Goal: Find specific page/section: Find specific page/section

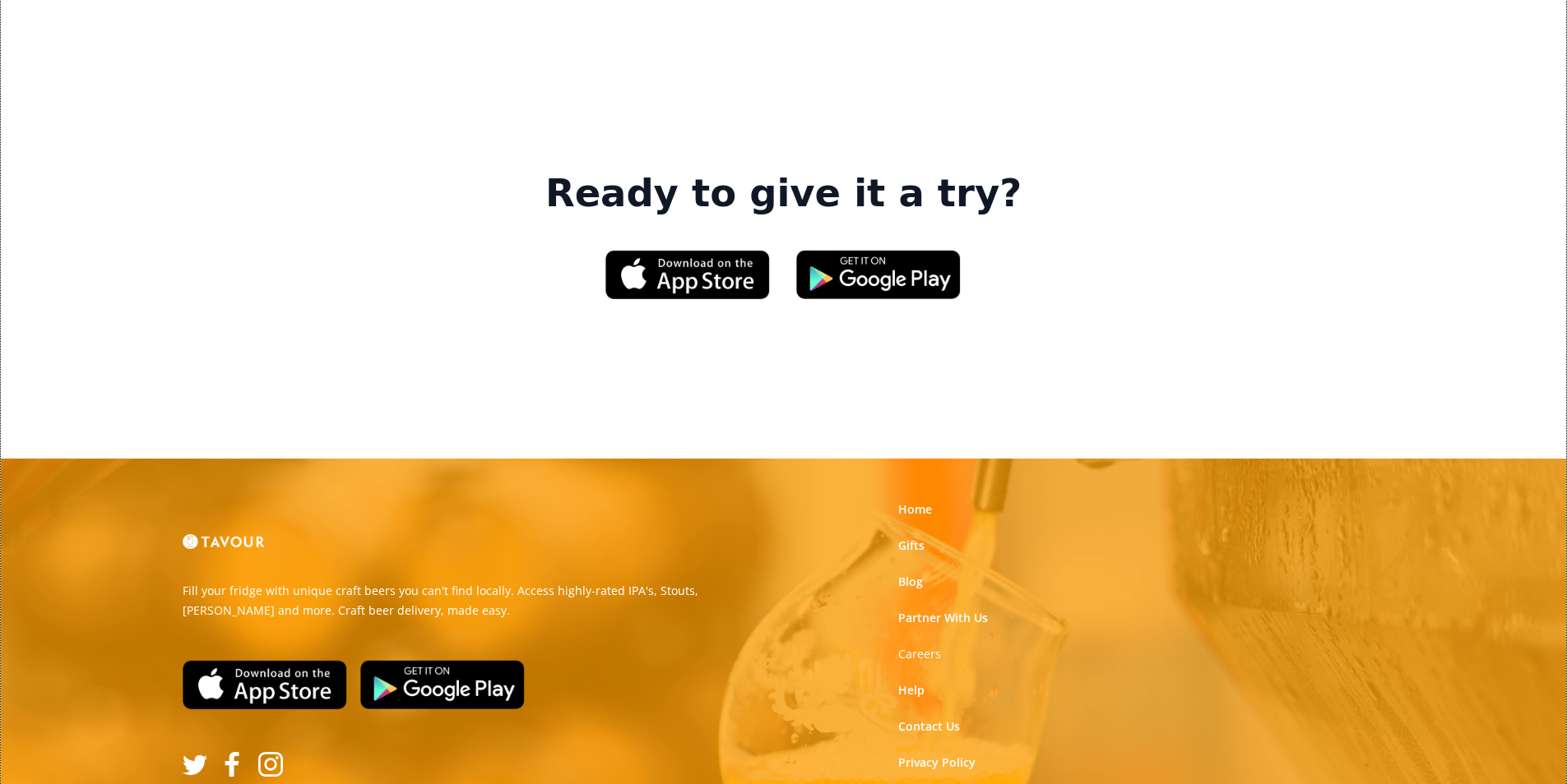
scroll to position [2488, 0]
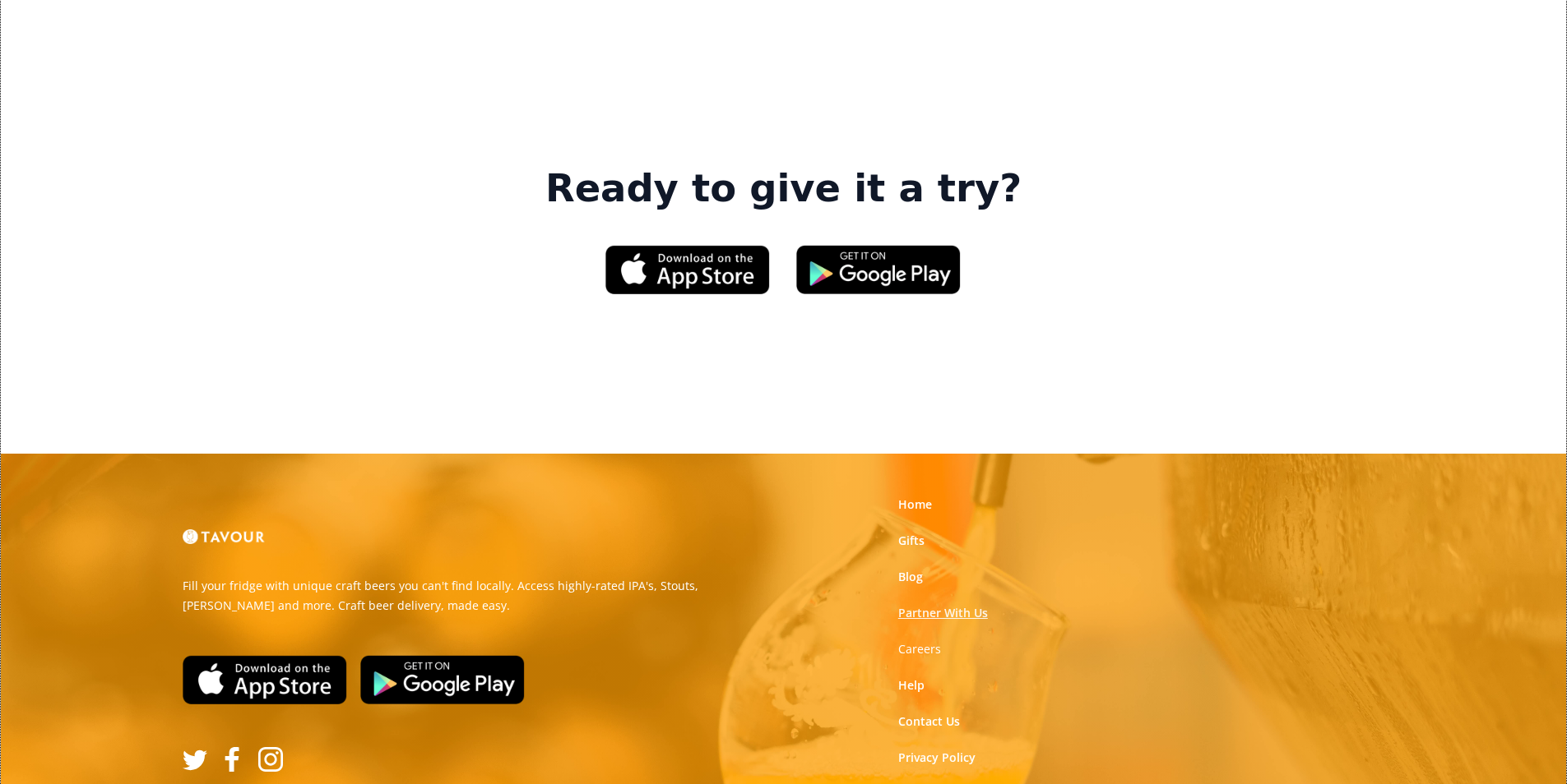
click at [919, 605] on link "Partner With Us" at bounding box center [943, 613] width 90 height 16
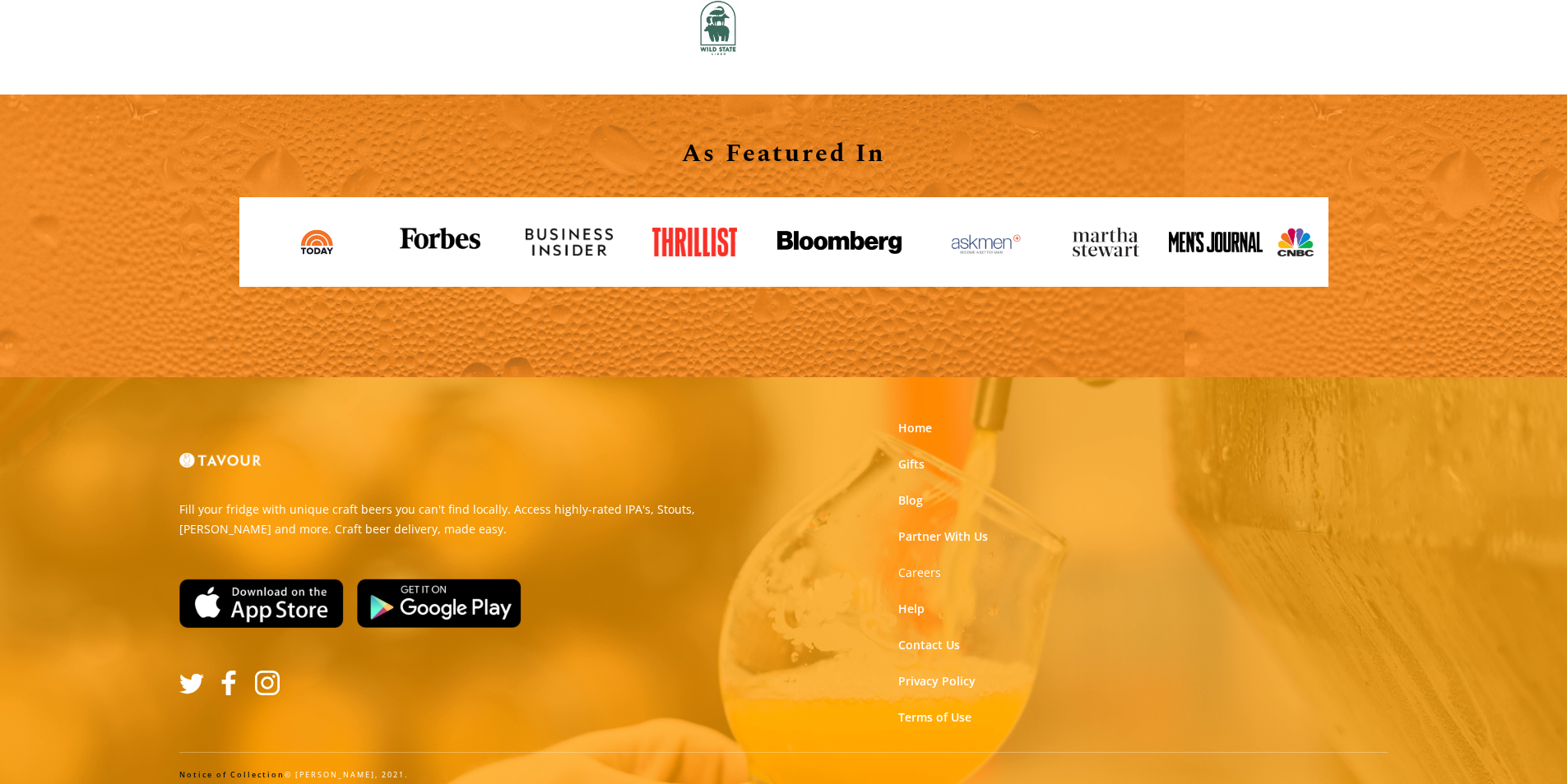
scroll to position [1814, 0]
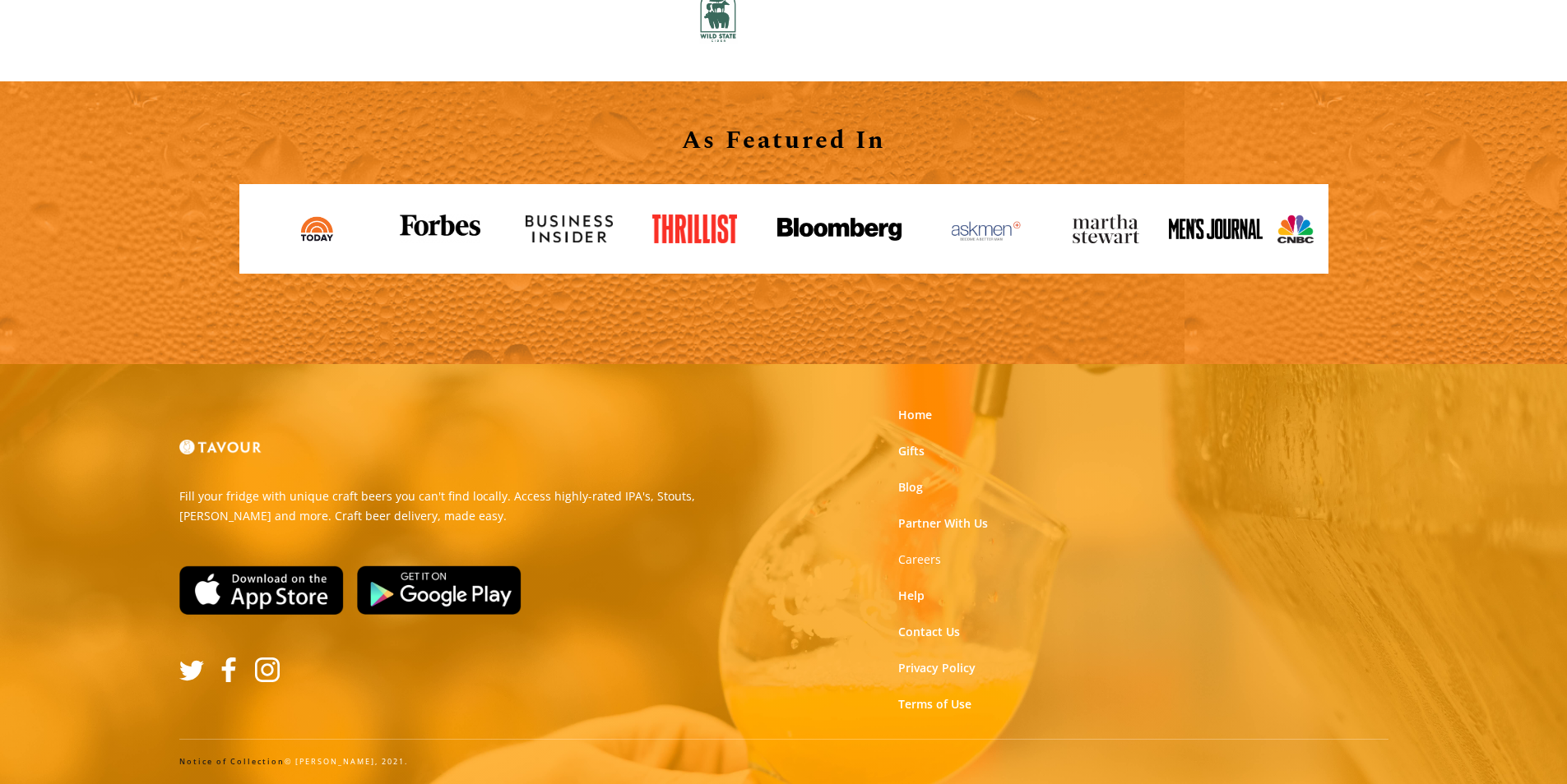
click at [274, 762] on link "Notice of Collection" at bounding box center [232, 761] width 105 height 11
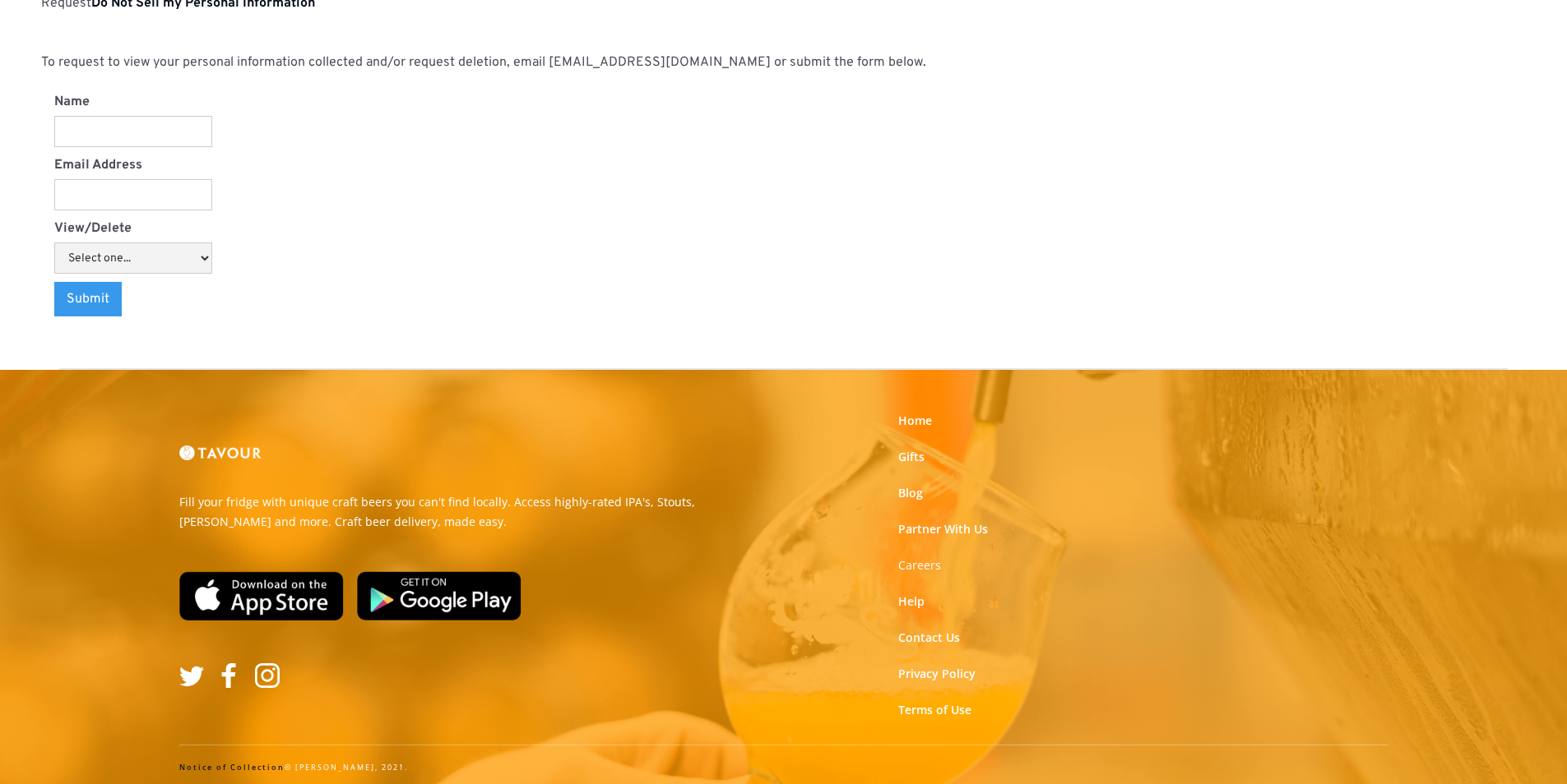
scroll to position [1713, 0]
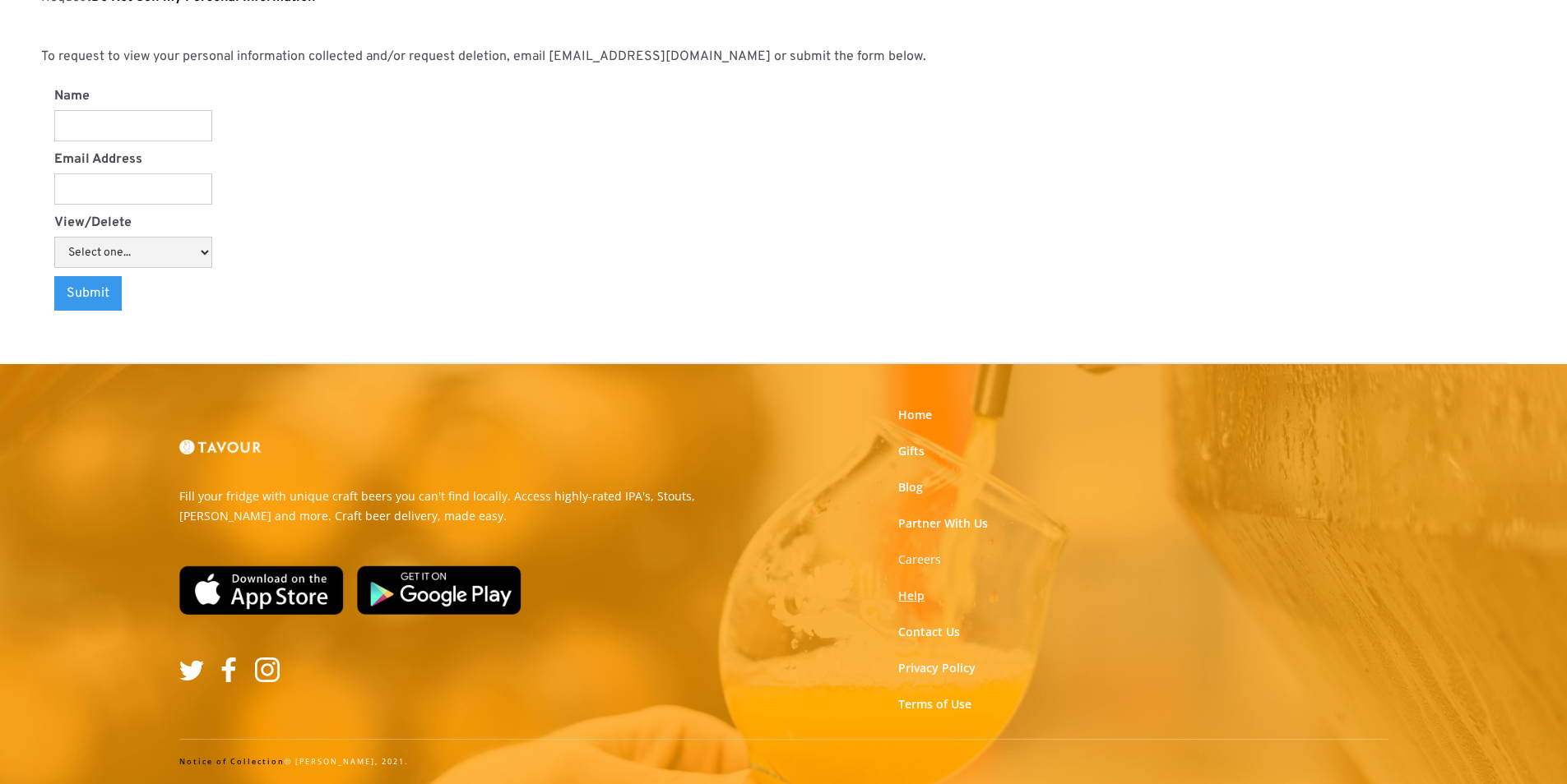
click at [920, 600] on link "Help" at bounding box center [911, 596] width 26 height 16
